Goal: Navigation & Orientation: Find specific page/section

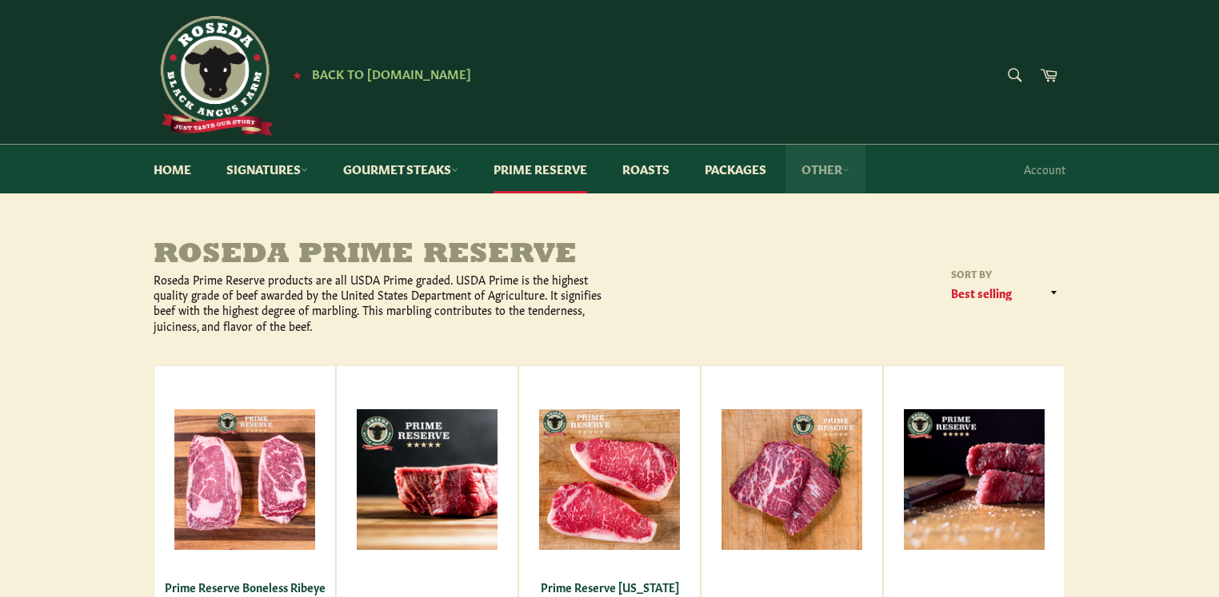
click at [807, 167] on link "Other" at bounding box center [825, 169] width 80 height 49
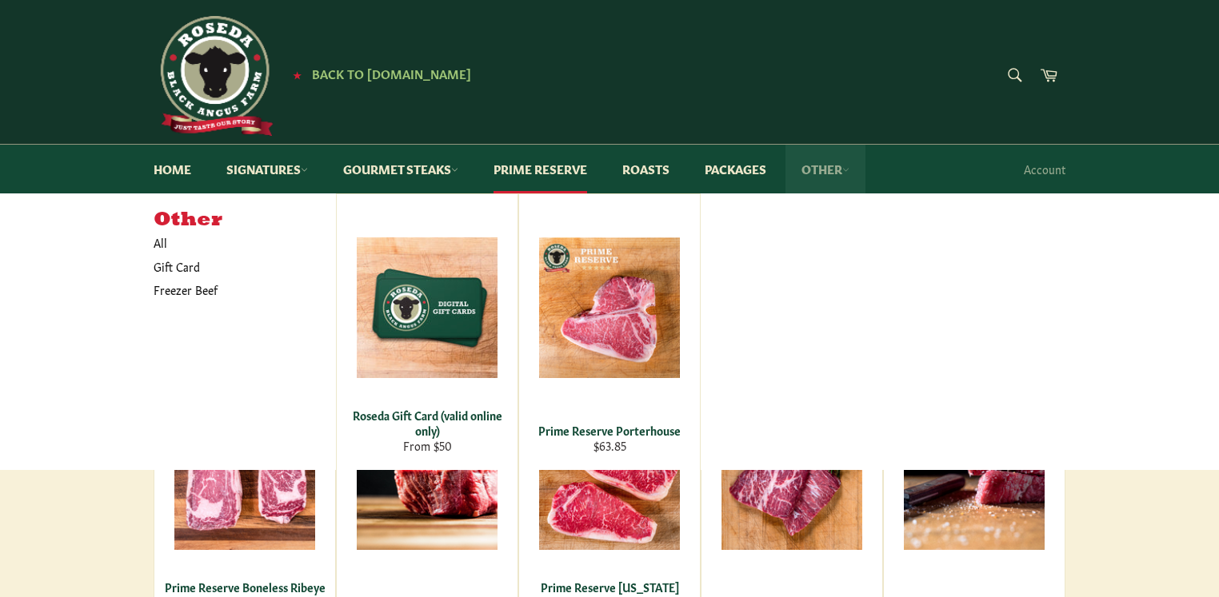
click at [807, 167] on link "Other" at bounding box center [825, 169] width 80 height 49
drag, startPoint x: 213, startPoint y: 230, endPoint x: 217, endPoint y: 221, distance: 10.4
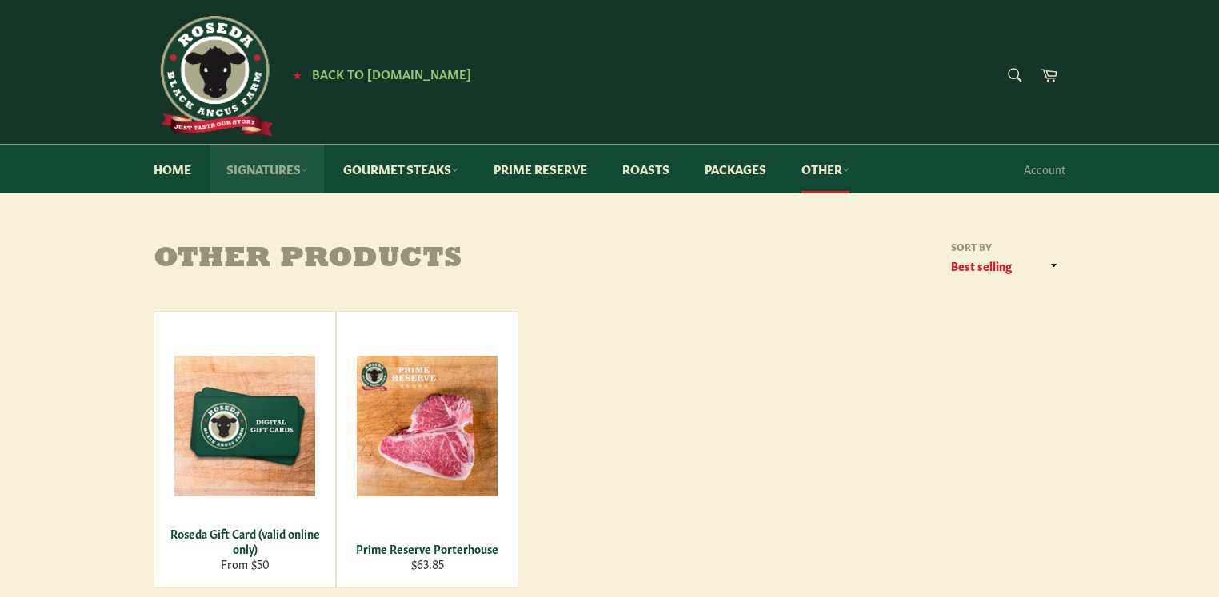
click at [269, 171] on link "Signatures" at bounding box center [267, 169] width 114 height 49
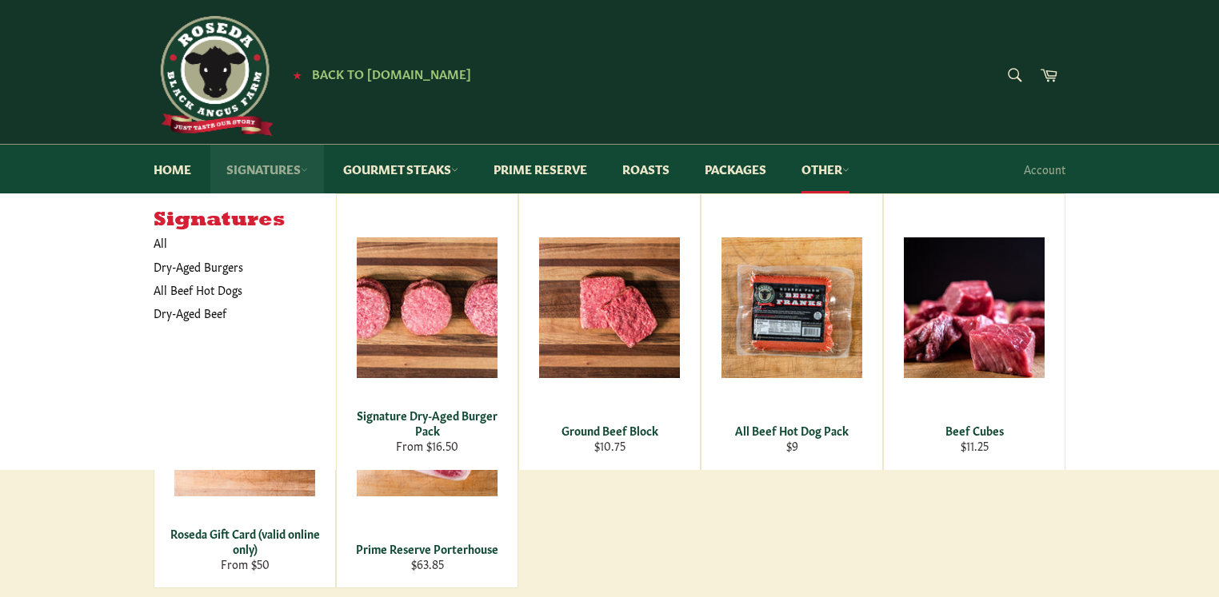
click at [269, 171] on link "Signatures" at bounding box center [267, 169] width 114 height 49
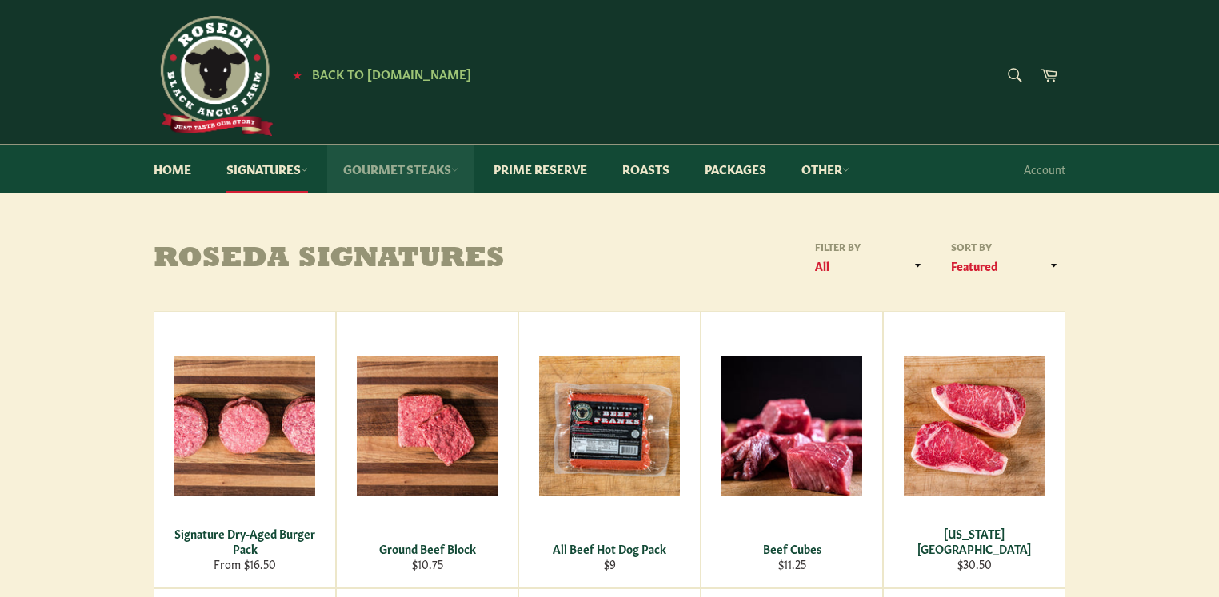
click at [455, 170] on link "Gourmet Steaks" at bounding box center [400, 169] width 147 height 49
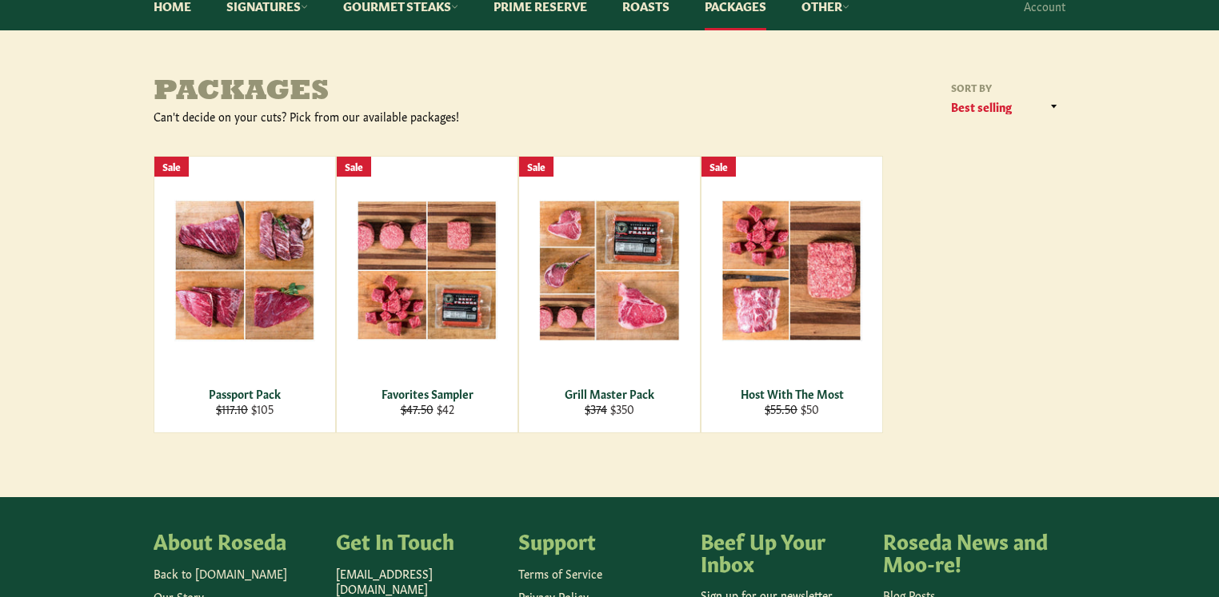
scroll to position [183, 0]
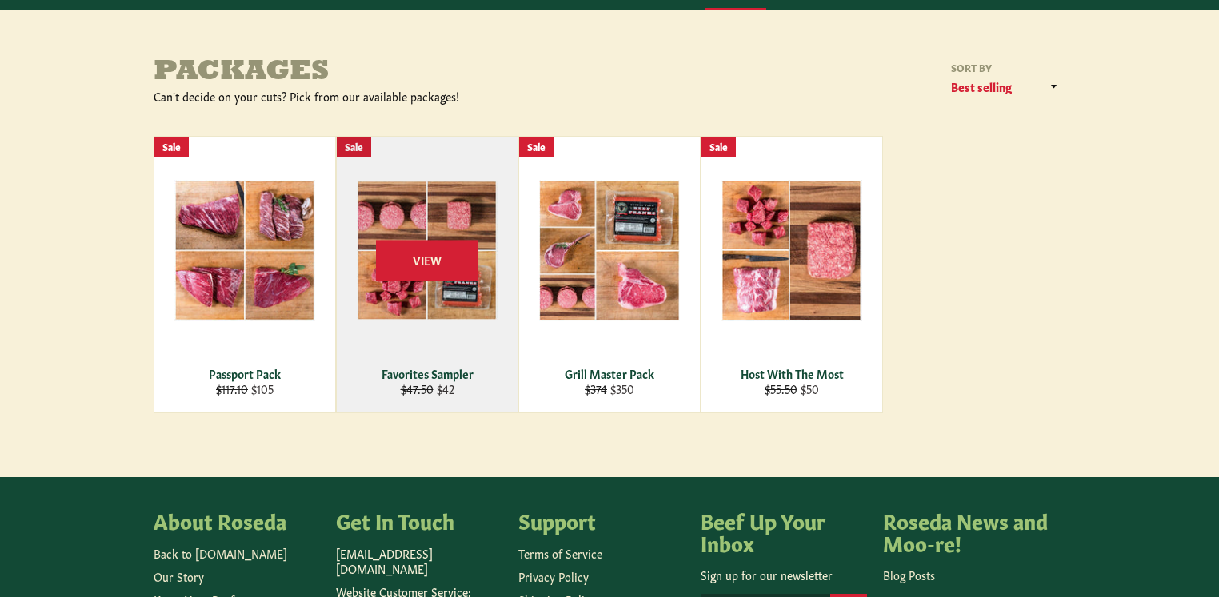
click at [399, 341] on div "View" at bounding box center [427, 275] width 181 height 276
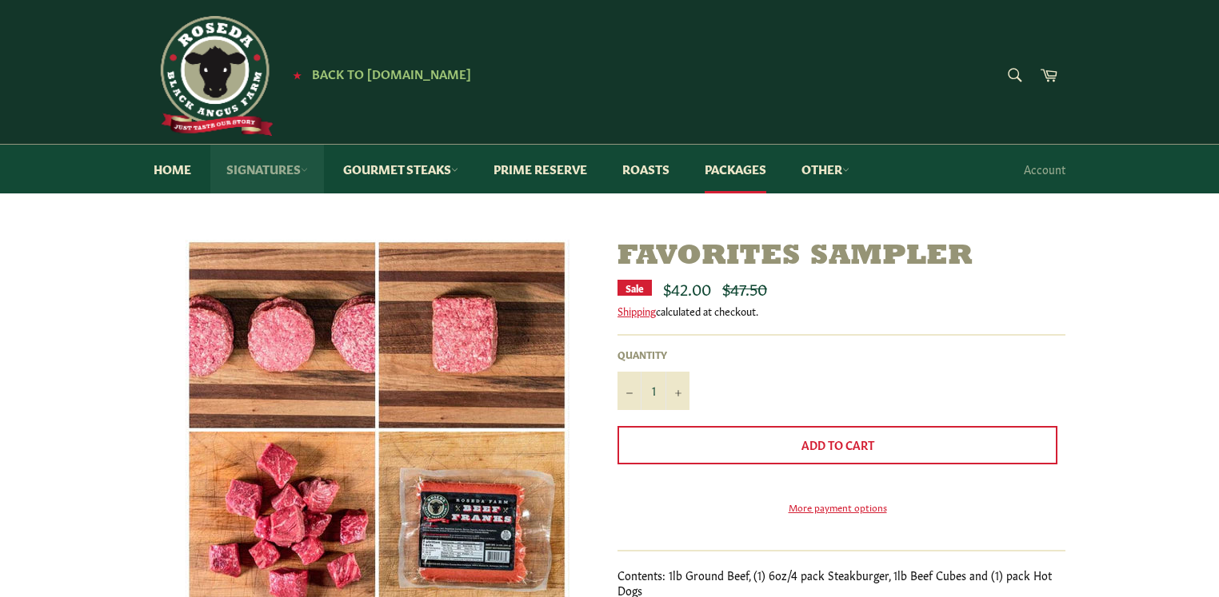
click at [307, 170] on icon at bounding box center [305, 170] width 6 height 3
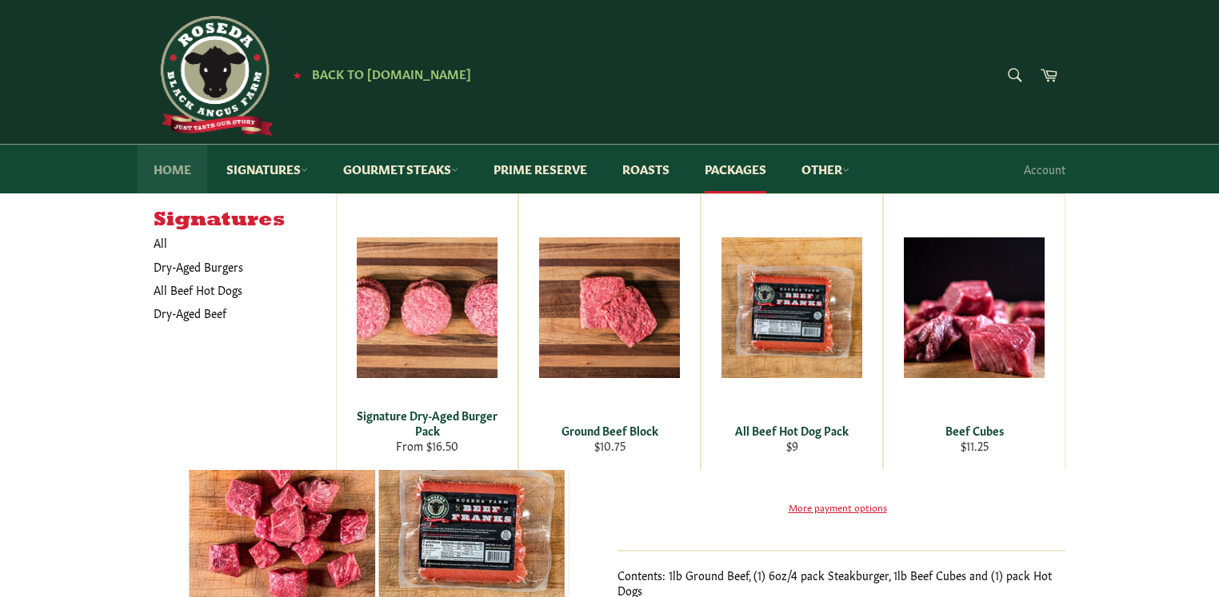
click at [186, 170] on link "Home" at bounding box center [173, 169] width 70 height 49
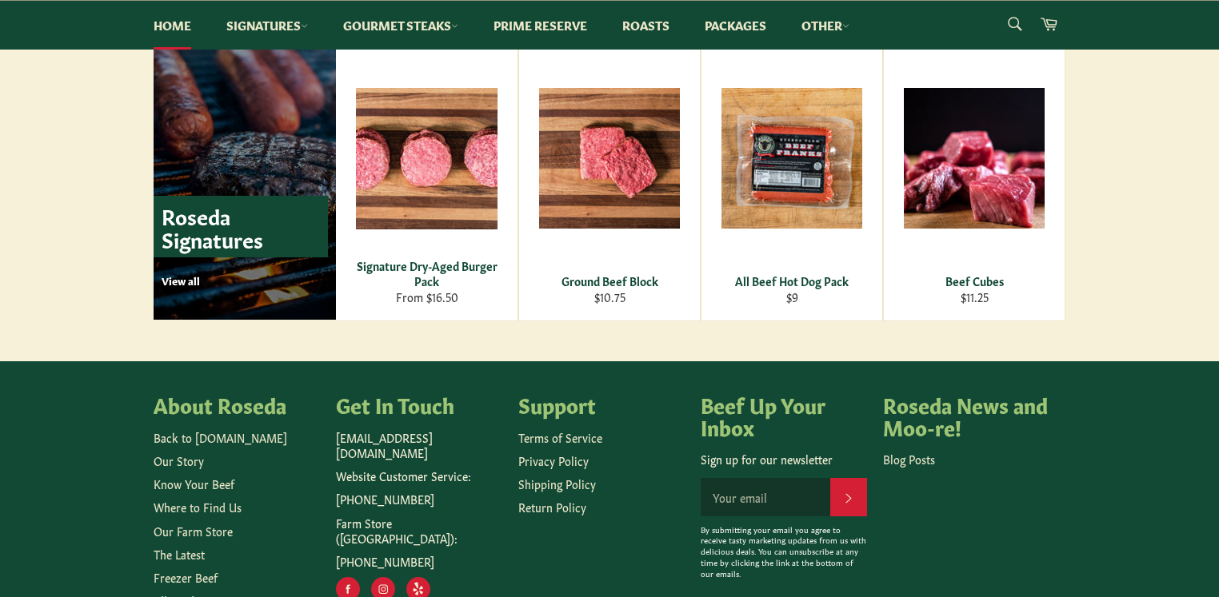
scroll to position [2328, 0]
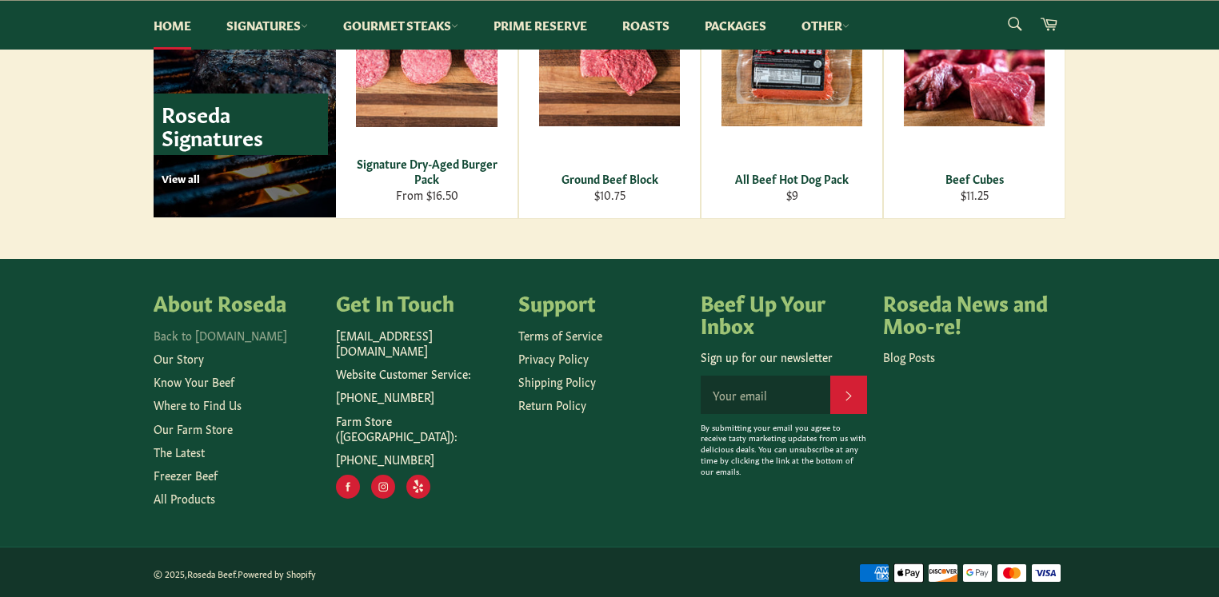
click at [233, 340] on link "Back to [DOMAIN_NAME]" at bounding box center [221, 335] width 134 height 16
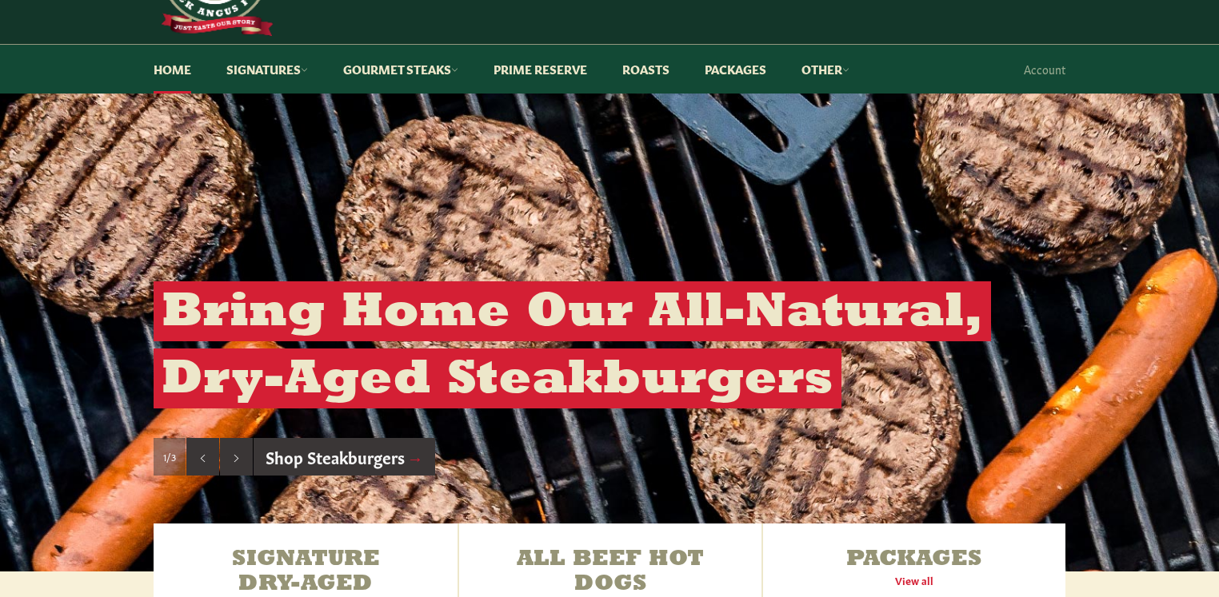
scroll to position [80, 0]
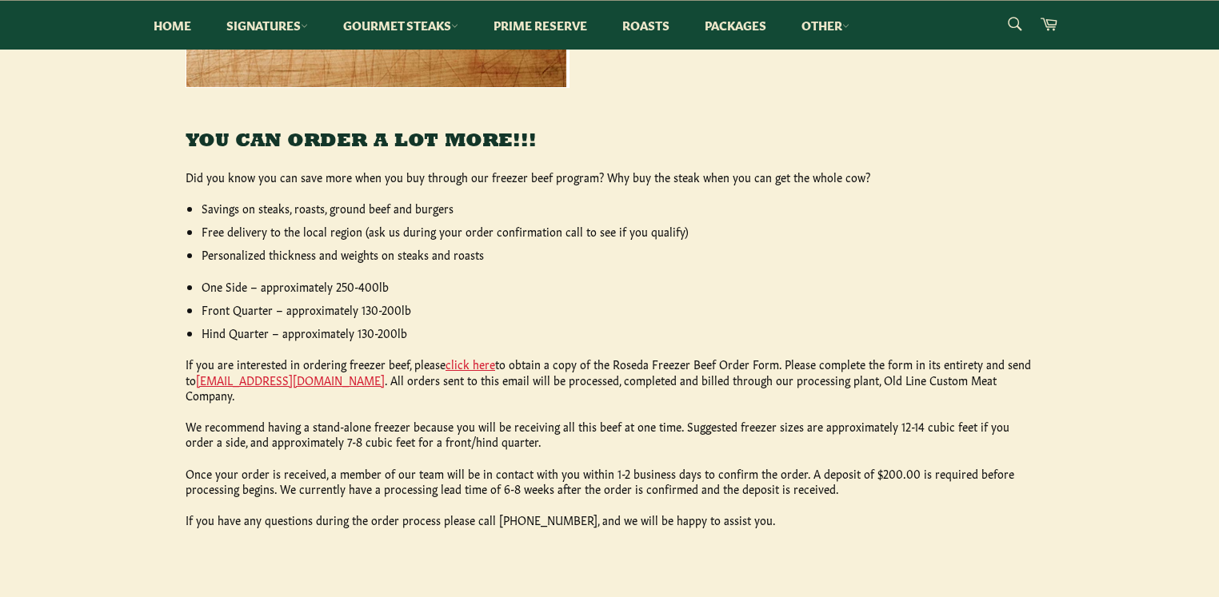
scroll to position [642, 0]
